Goal: Find specific page/section: Find specific page/section

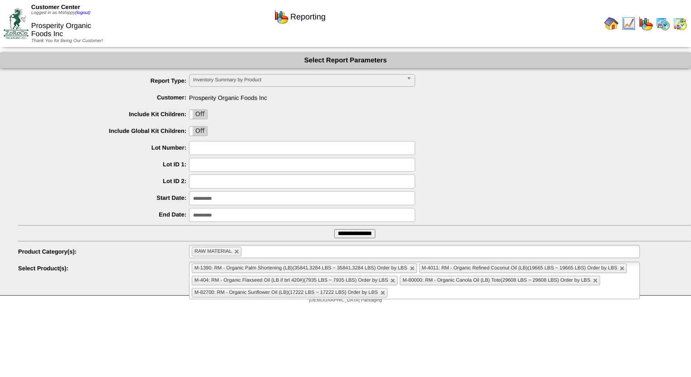
click at [669, 23] on img at bounding box center [663, 23] width 14 height 14
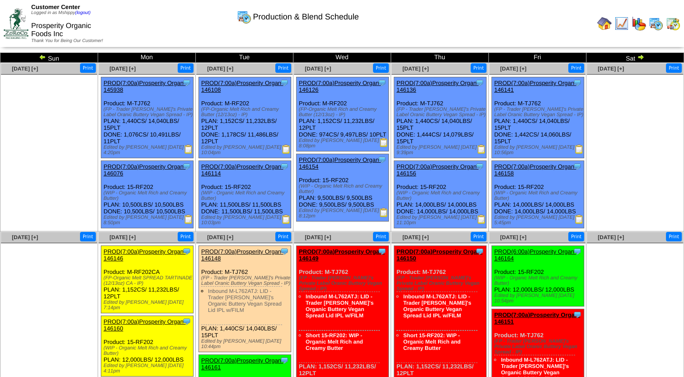
click at [676, 22] on img at bounding box center [673, 23] width 14 height 14
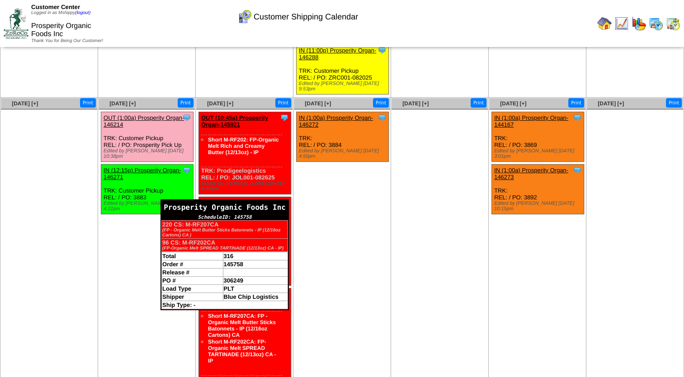
scroll to position [151, 0]
